Goal: Task Accomplishment & Management: Use online tool/utility

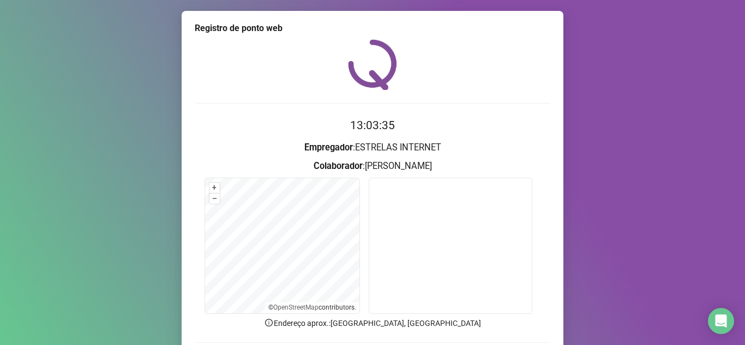
scroll to position [55, 0]
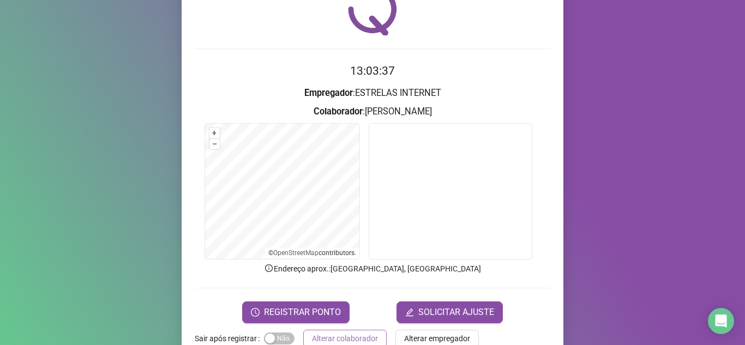
click at [340, 339] on span "Alterar colaborador" at bounding box center [345, 339] width 66 height 12
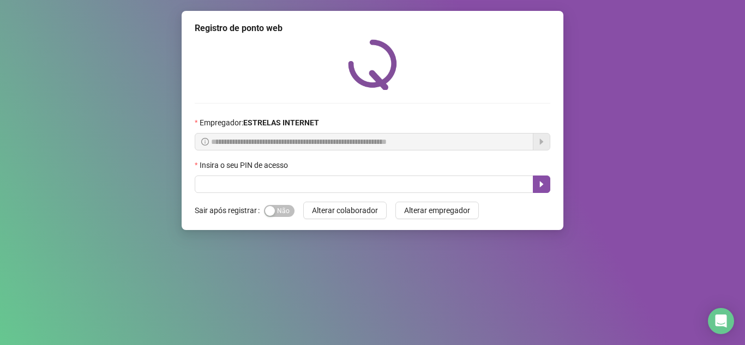
scroll to position [0, 0]
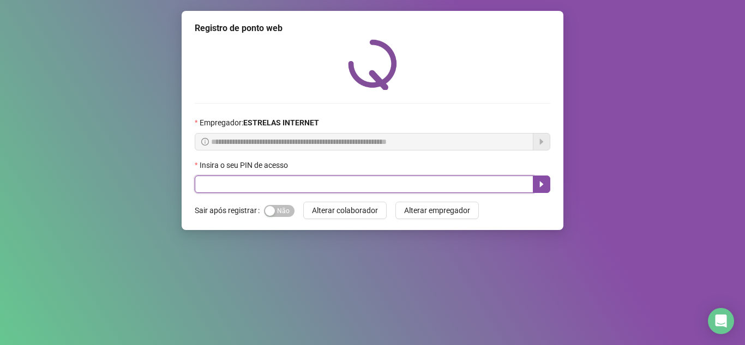
click at [319, 182] on input "text" at bounding box center [364, 184] width 339 height 17
type input "*****"
click at [541, 190] on button "button" at bounding box center [541, 184] width 17 height 17
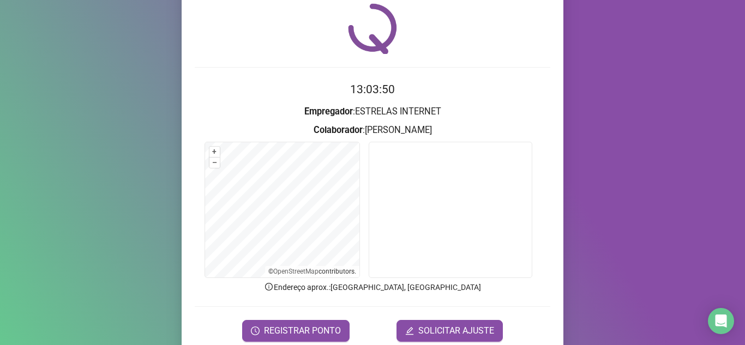
scroll to position [55, 0]
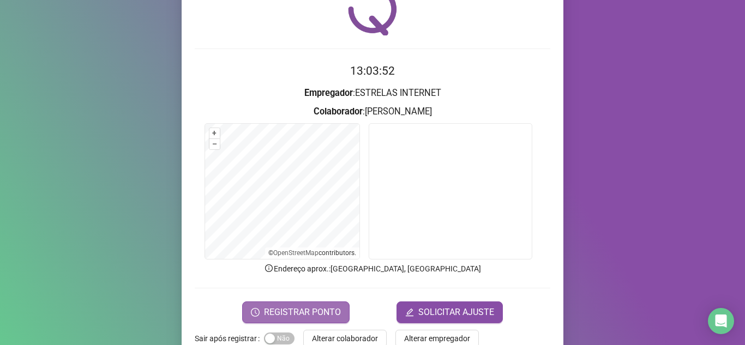
click at [271, 302] on button "REGISTRAR PONTO" at bounding box center [295, 313] width 107 height 22
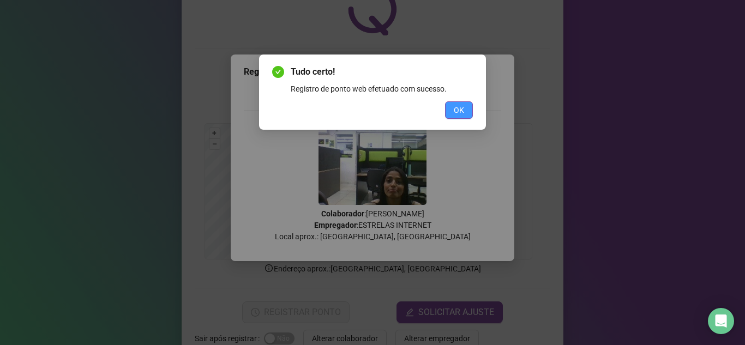
click at [459, 115] on span "OK" at bounding box center [459, 110] width 10 height 12
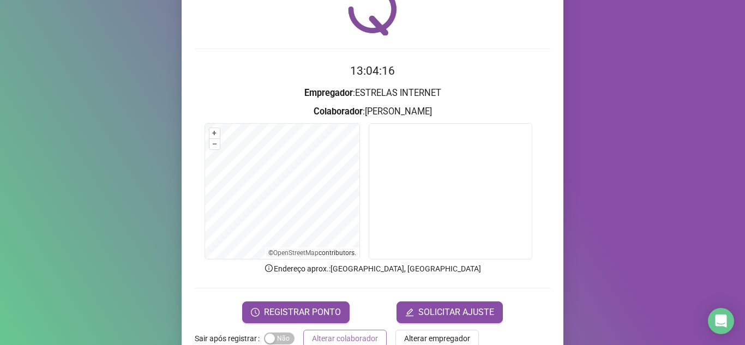
click at [356, 337] on span "Alterar colaborador" at bounding box center [345, 339] width 66 height 12
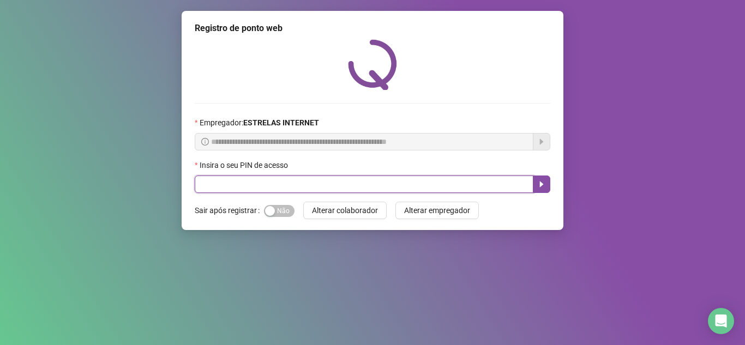
click at [250, 185] on input "text" at bounding box center [364, 184] width 339 height 17
type input "*****"
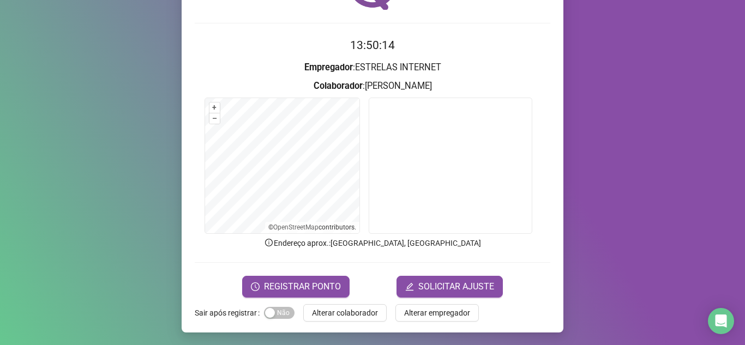
scroll to position [81, 0]
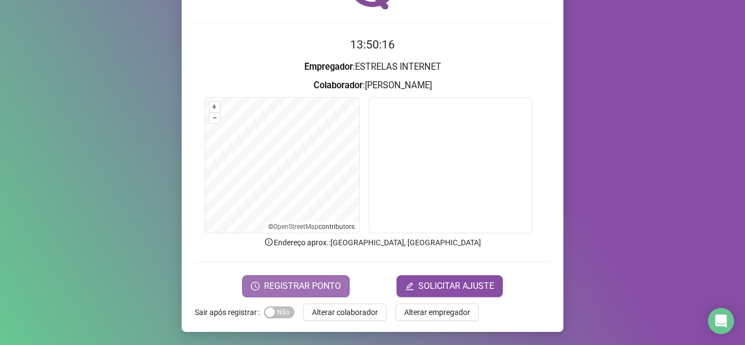
click at [311, 286] on span "REGISTRAR PONTO" at bounding box center [302, 286] width 77 height 13
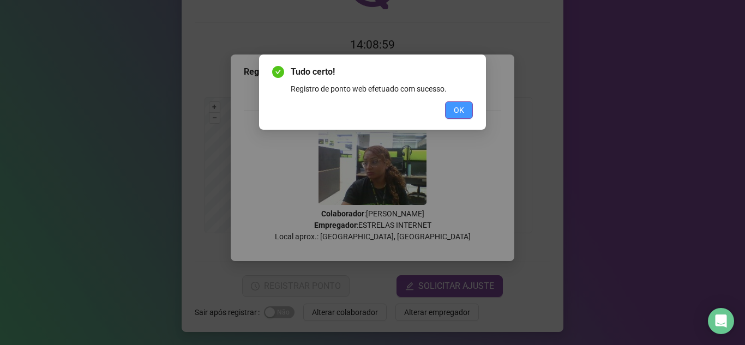
click at [452, 112] on button "OK" at bounding box center [459, 109] width 28 height 17
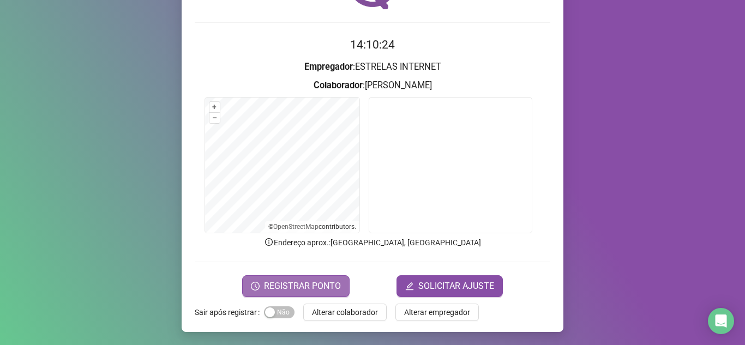
click at [330, 285] on span "REGISTRAR PONTO" at bounding box center [302, 286] width 77 height 13
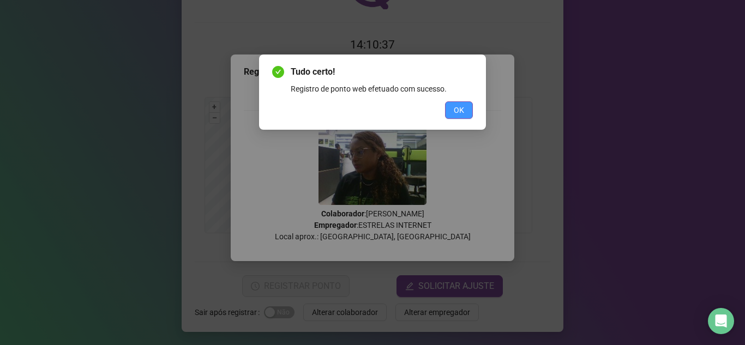
click at [462, 111] on span "OK" at bounding box center [459, 110] width 10 height 12
